Goal: Information Seeking & Learning: Understand process/instructions

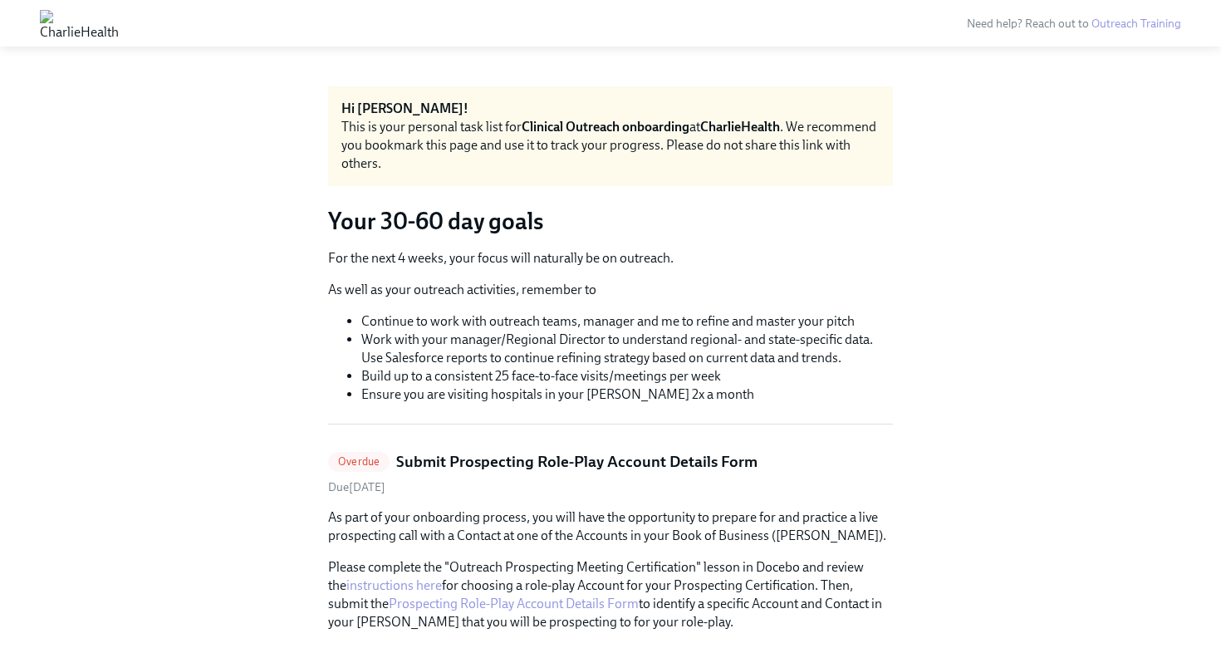
scroll to position [7, 0]
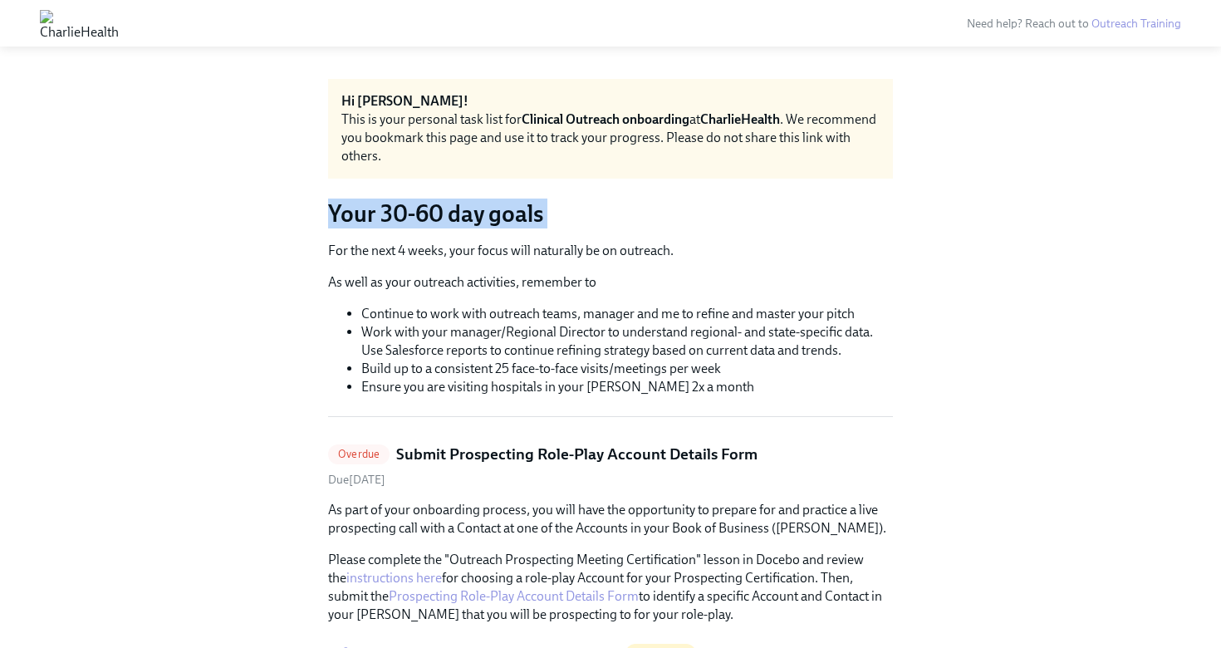
drag, startPoint x: 322, startPoint y: 204, endPoint x: 532, endPoint y: 234, distance: 211.6
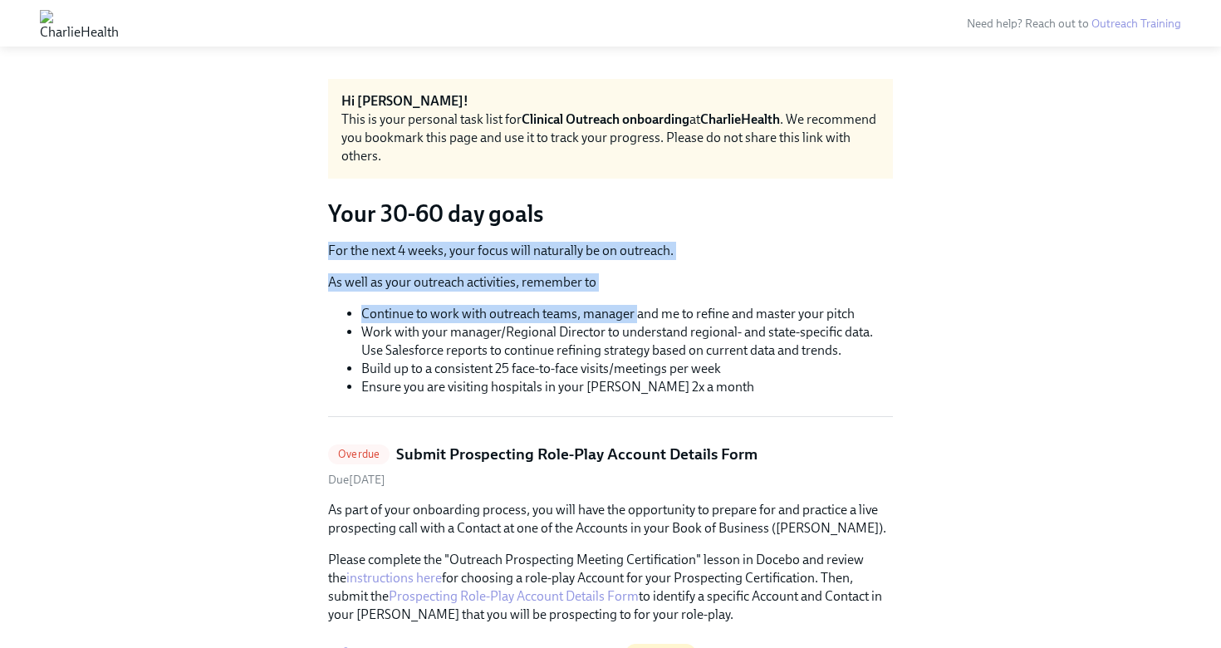
drag, startPoint x: 308, startPoint y: 252, endPoint x: 636, endPoint y: 307, distance: 332.9
click at [636, 307] on li "Continue to work with outreach teams, manager and me to refine and master your …" at bounding box center [627, 314] width 532 height 18
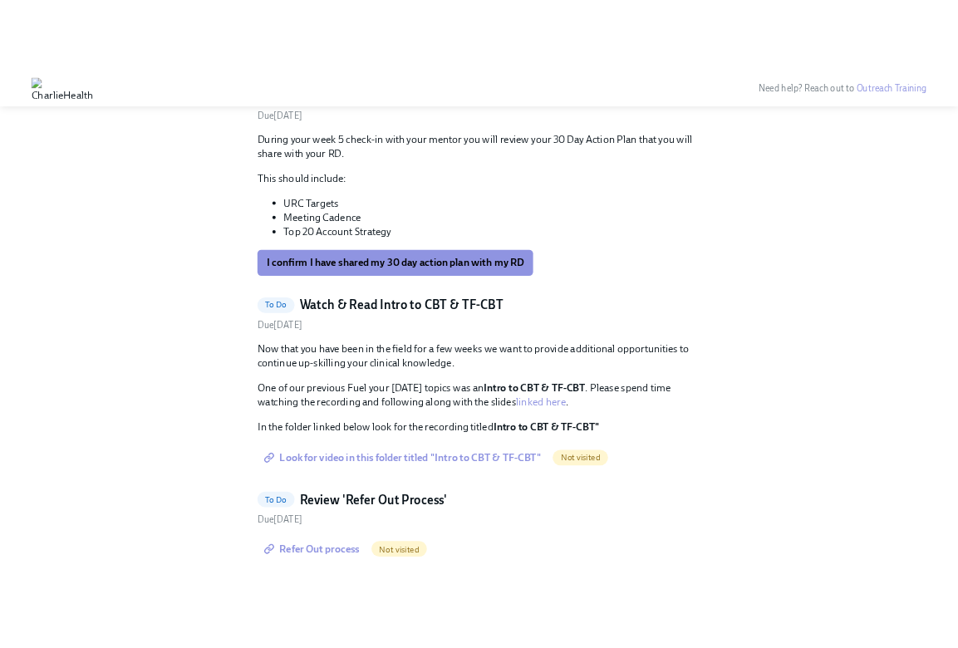
scroll to position [1257, 0]
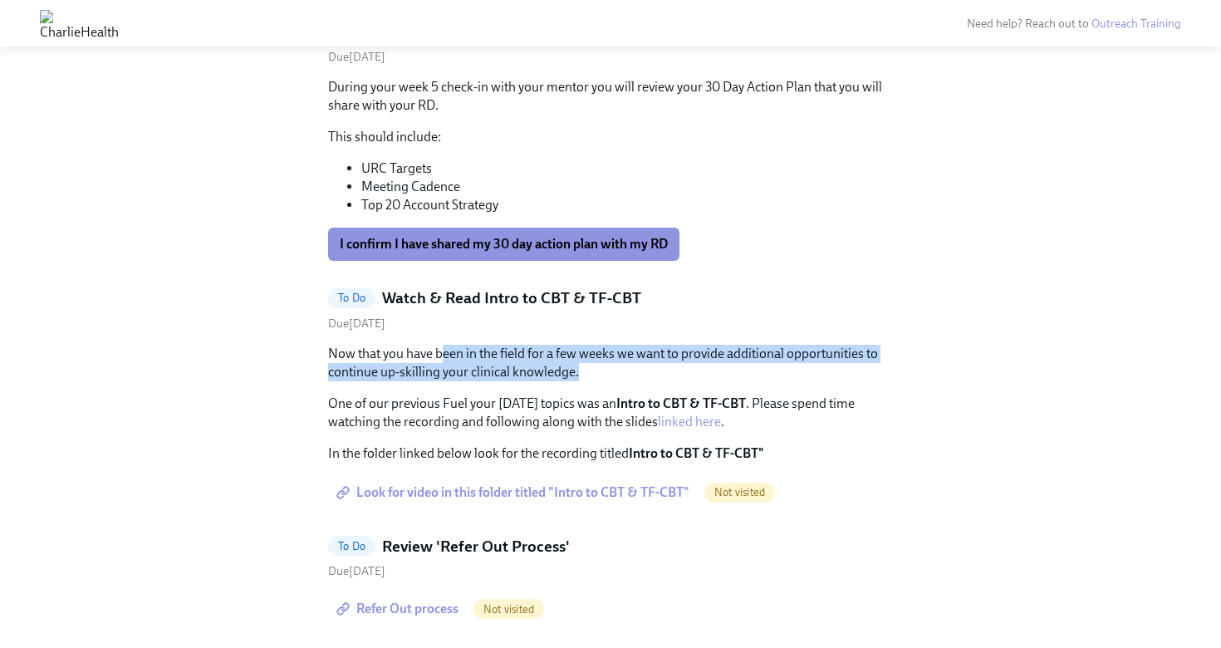
drag, startPoint x: 444, startPoint y: 336, endPoint x: 584, endPoint y: 351, distance: 141.3
click at [584, 351] on p "Now that you have been in the field for a few weeks we want to provide addition…" at bounding box center [610, 363] width 565 height 37
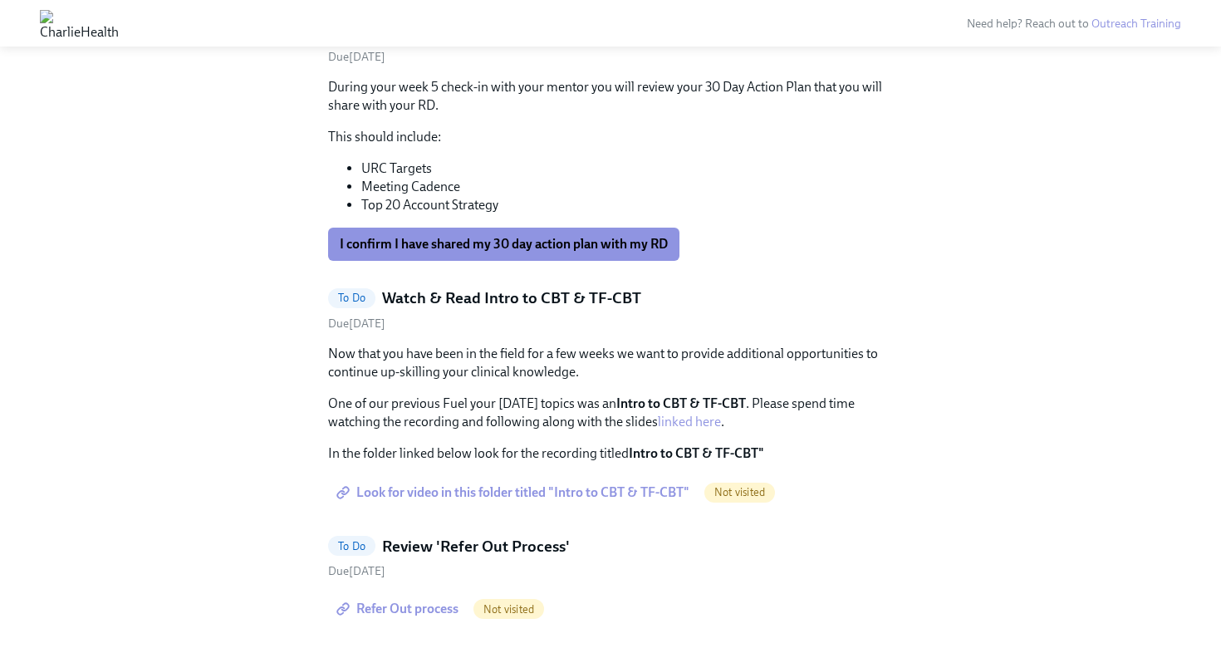
click at [518, 484] on span "Look for video in this folder titled "Intro to CBT & TF-CBT"" at bounding box center [515, 492] width 350 height 17
click at [700, 414] on link "linked here" at bounding box center [689, 422] width 63 height 16
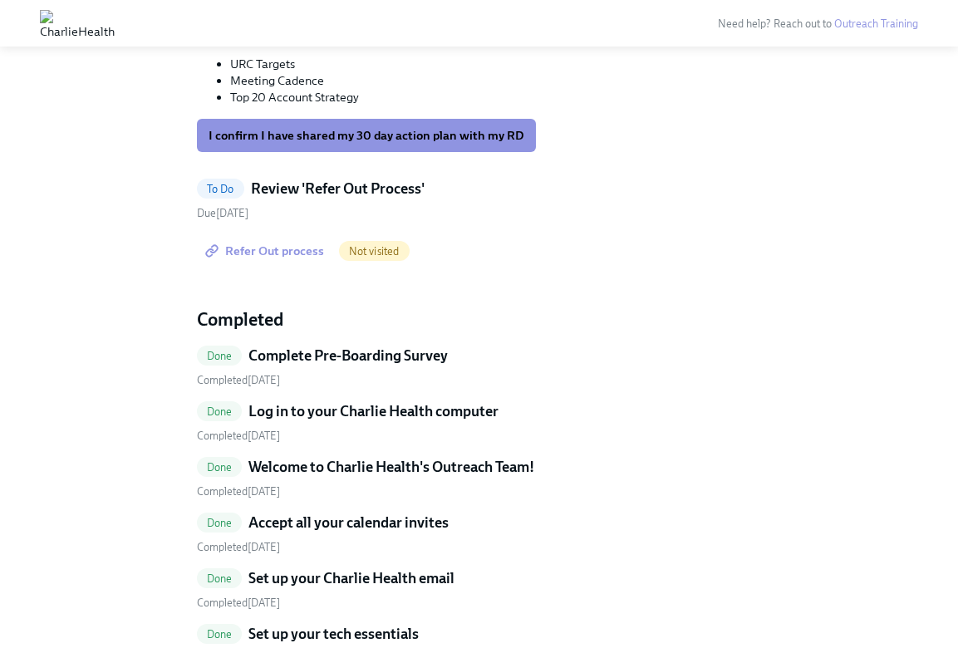
scroll to position [1254, 0]
